Goal: Find specific page/section: Find specific page/section

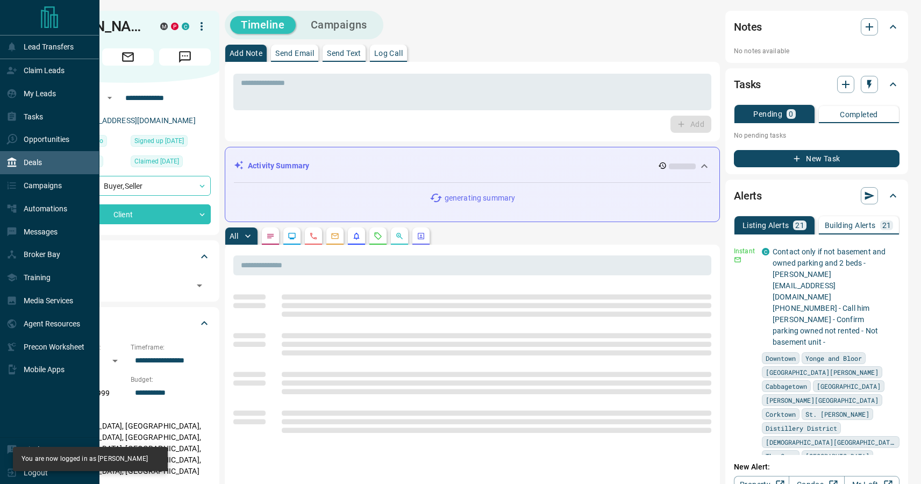
click at [42, 158] on p "Deals" at bounding box center [33, 162] width 18 height 9
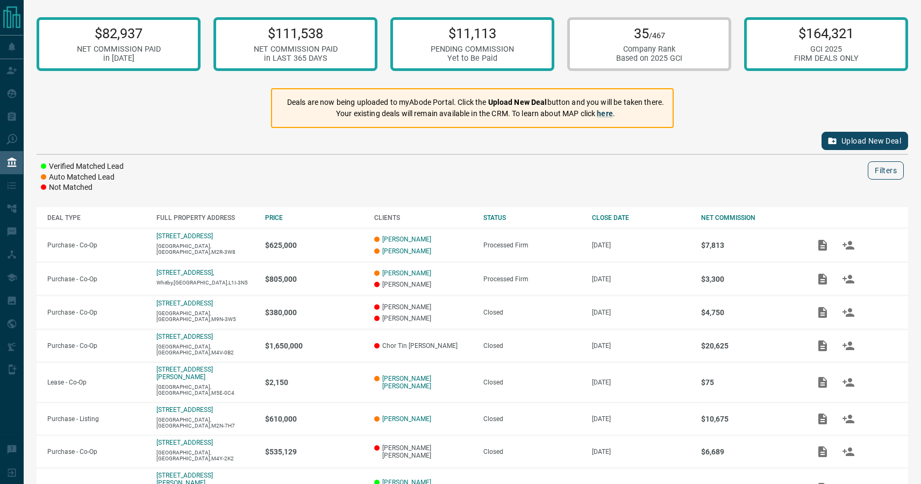
click at [867, 174] on button "Filters" at bounding box center [885, 170] width 36 height 18
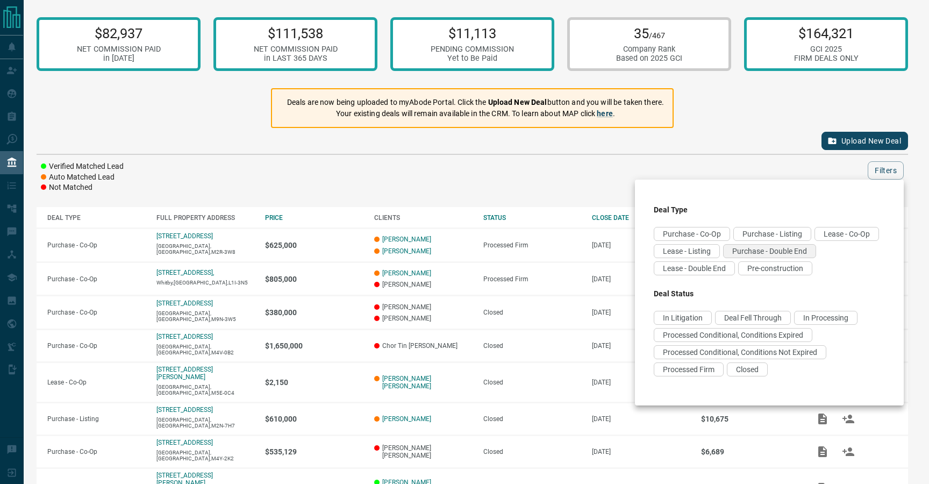
click at [732, 255] on span "Purchase - Double End" at bounding box center [769, 251] width 75 height 9
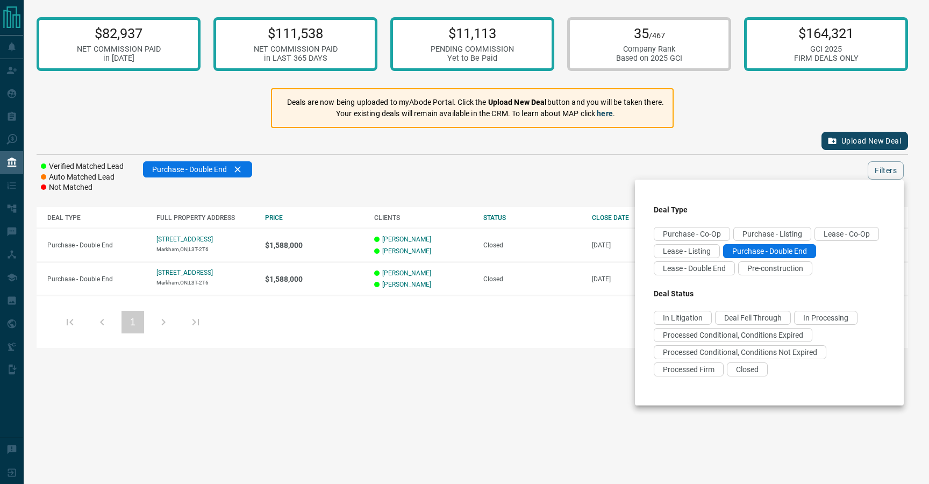
click at [492, 166] on div at bounding box center [464, 242] width 929 height 484
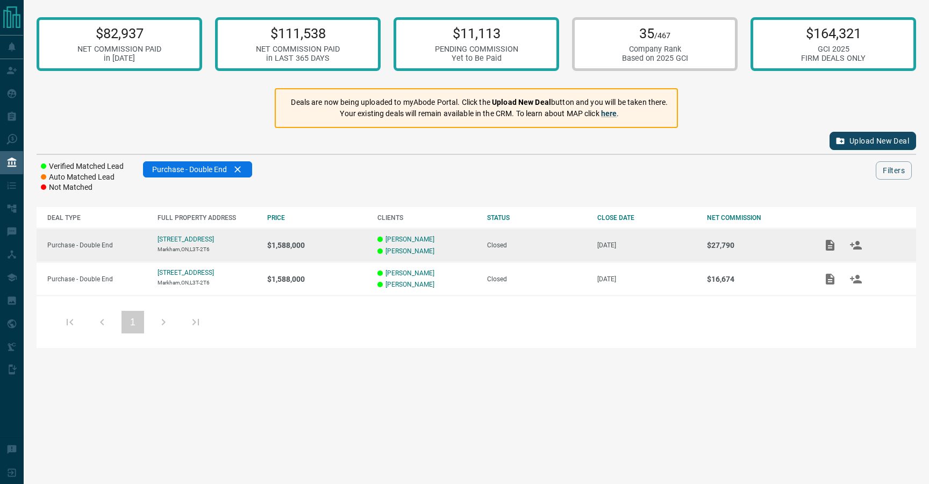
click at [313, 247] on p "$1,588,000" at bounding box center [316, 245] width 99 height 9
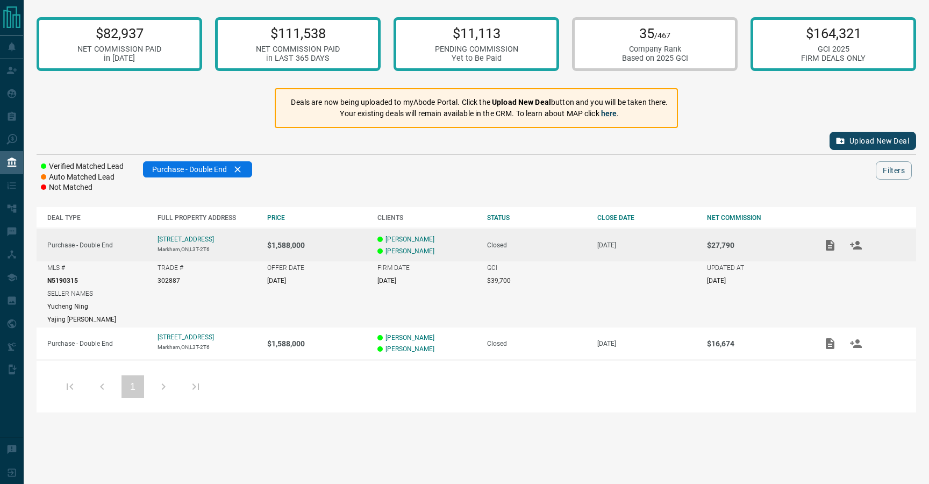
click at [167, 282] on p "302887" at bounding box center [168, 281] width 23 height 8
copy p "302887"
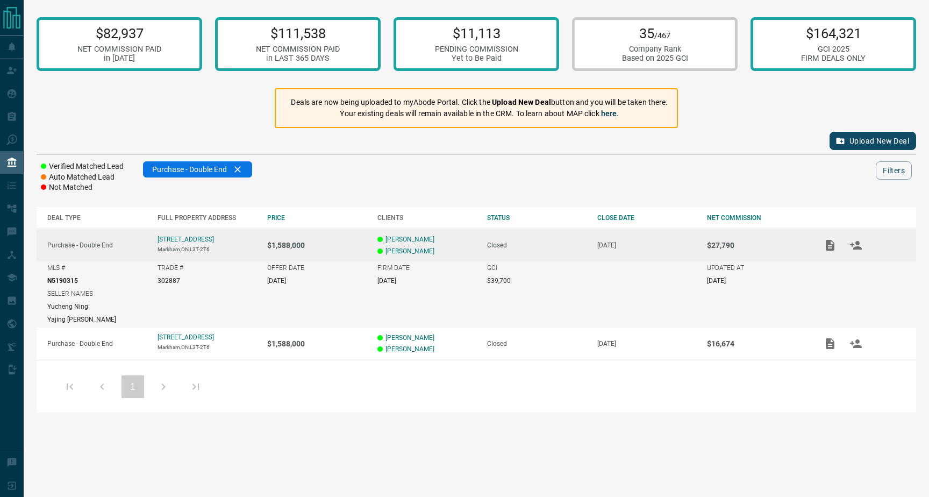
click at [227, 283] on div "TRADE # 302887" at bounding box center [206, 274] width 99 height 20
click at [91, 282] on div "MLS # N5190315" at bounding box center [96, 274] width 99 height 20
click at [180, 242] on p "[STREET_ADDRESS]" at bounding box center [185, 239] width 56 height 8
click at [278, 303] on div "SELLER NAMES [PERSON_NAME]" at bounding box center [206, 306] width 319 height 33
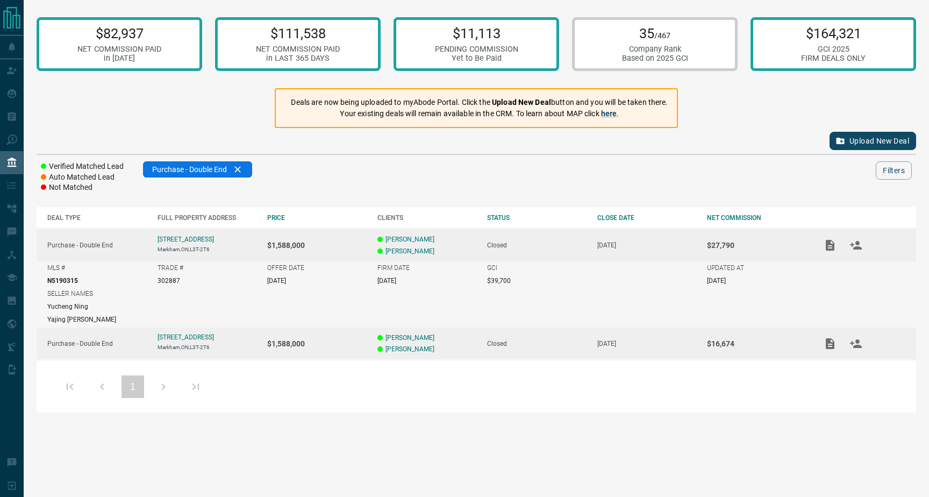
click at [242, 346] on p "Markham,ON,L3T-2T6" at bounding box center [206, 347] width 99 height 6
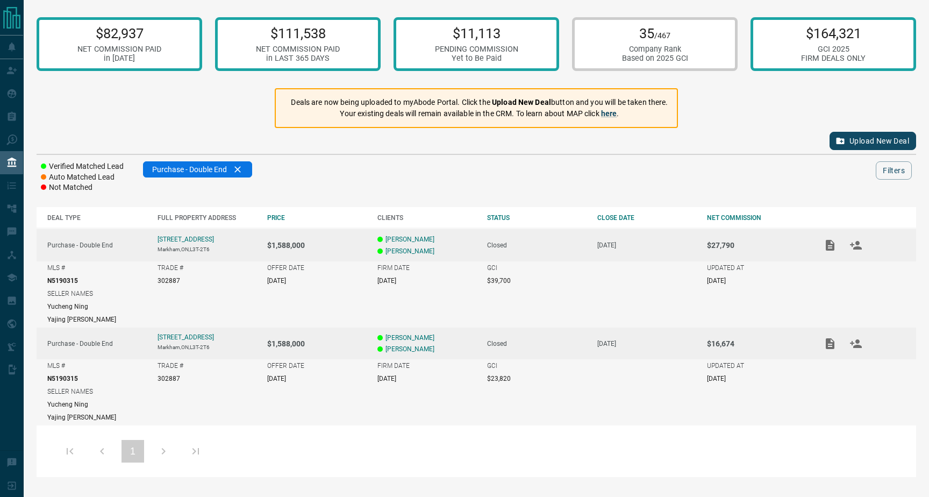
click at [245, 303] on div "SELLER NAMES [PERSON_NAME]" at bounding box center [206, 306] width 319 height 33
click at [168, 281] on p "302887" at bounding box center [168, 281] width 23 height 8
copy p "302887"
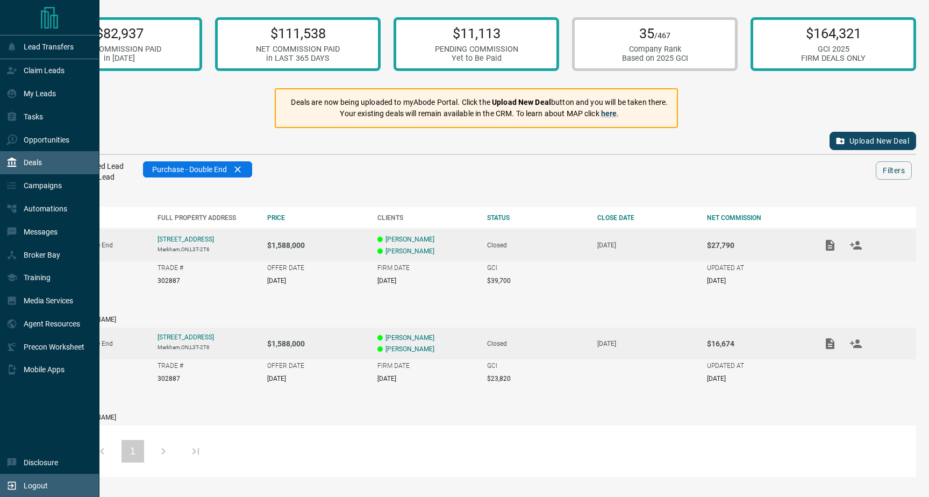
click at [48, 483] on div "Logout" at bounding box center [49, 484] width 99 height 23
